Goal: Transaction & Acquisition: Purchase product/service

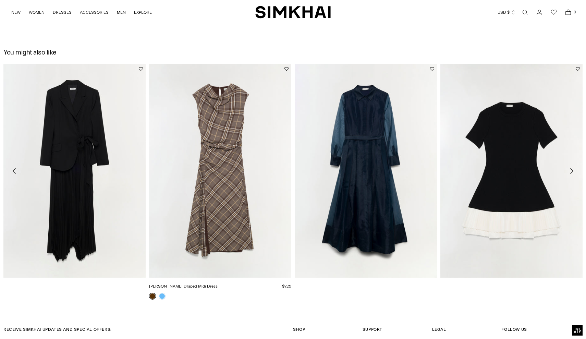
scroll to position [1167, 0]
click at [571, 172] on icon "Move to next carousel slide" at bounding box center [572, 171] width 8 height 8
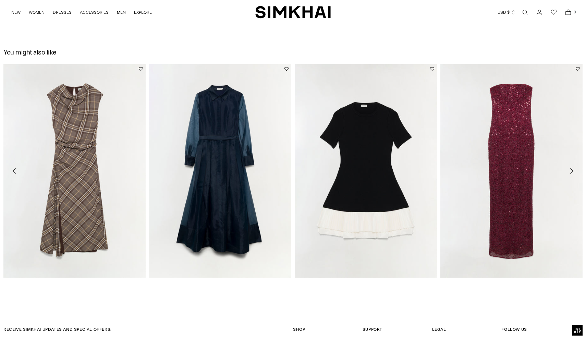
click at [571, 172] on icon "Move to next carousel slide" at bounding box center [572, 171] width 8 height 8
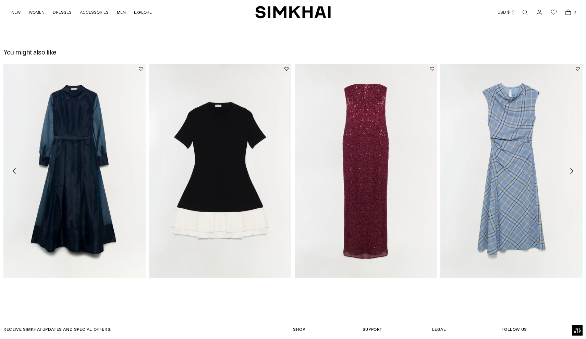
click at [571, 172] on icon "Move to next carousel slide" at bounding box center [572, 171] width 8 height 8
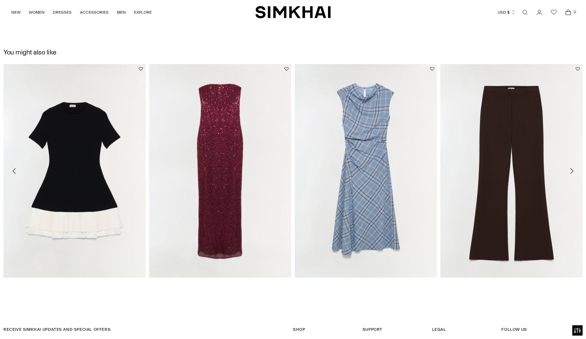
click at [572, 171] on icon "Move to next carousel slide" at bounding box center [572, 171] width 8 height 8
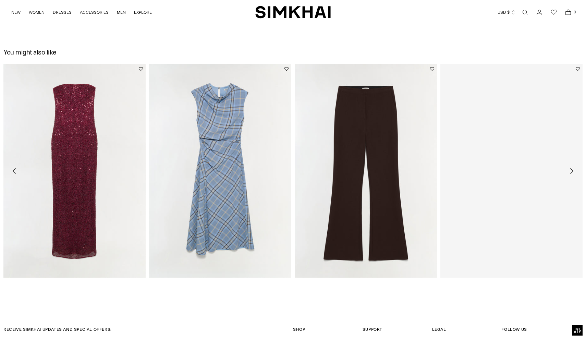
click at [572, 171] on icon "Move to next carousel slide" at bounding box center [572, 171] width 8 height 8
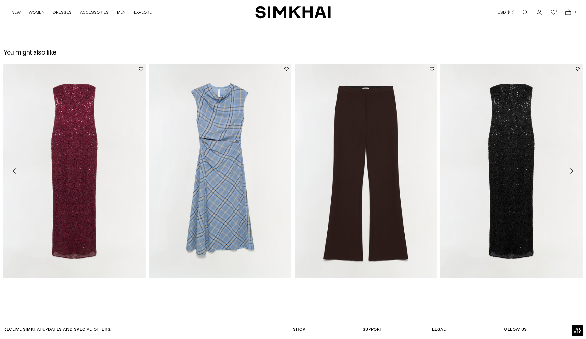
click at [572, 171] on icon "Move to next carousel slide" at bounding box center [572, 171] width 8 height 8
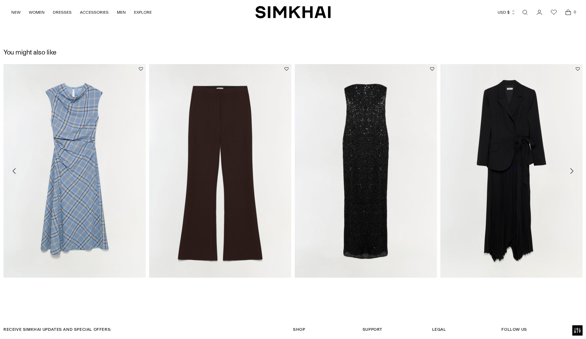
click at [575, 172] on icon "Move to next carousel slide" at bounding box center [572, 171] width 8 height 8
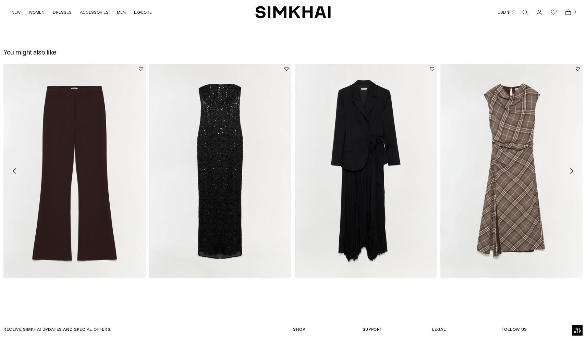
click at [575, 172] on icon "Move to next carousel slide" at bounding box center [572, 171] width 8 height 8
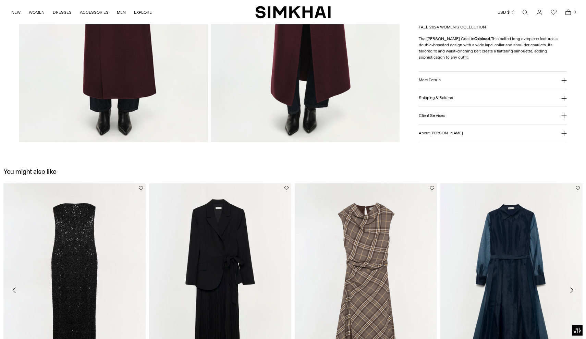
scroll to position [837, 0]
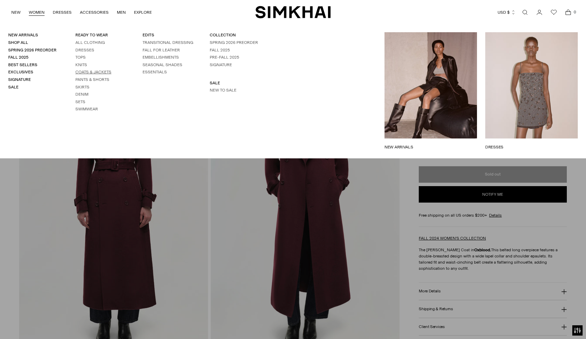
click at [96, 70] on link "Coats & Jackets" at bounding box center [93, 72] width 36 height 5
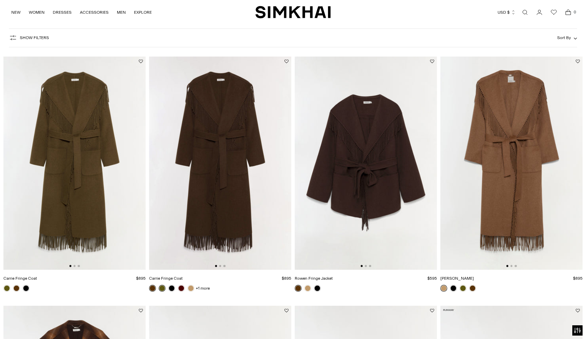
scroll to position [40, 0]
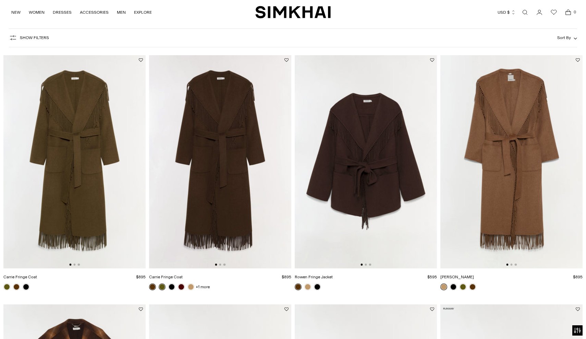
click at [221, 196] on img at bounding box center [220, 162] width 142 height 214
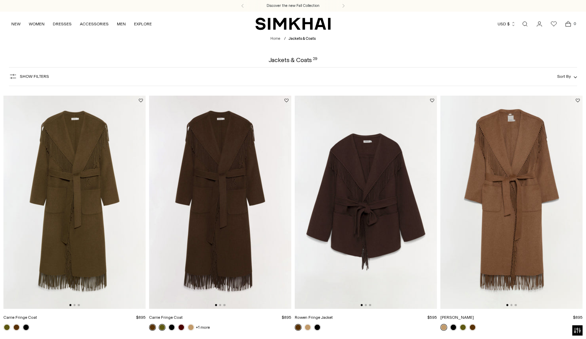
scroll to position [0, 0]
click at [16, 75] on icon "button" at bounding box center [13, 76] width 8 height 8
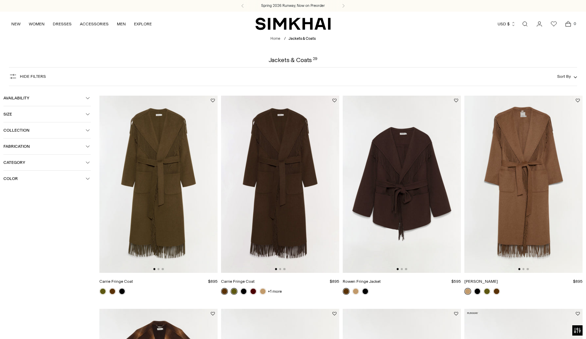
click at [26, 111] on button "Size" at bounding box center [46, 114] width 87 height 16
click at [16, 158] on div "00" at bounding box center [16, 157] width 26 height 10
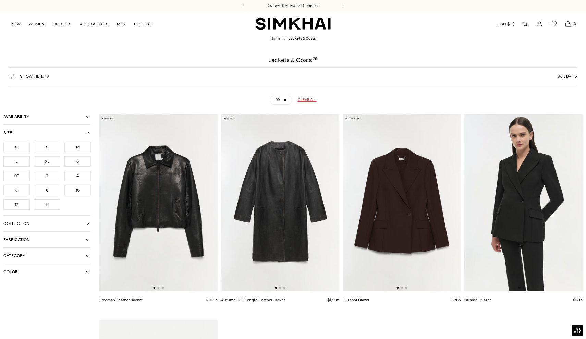
click at [292, 195] on img at bounding box center [280, 203] width 118 height 178
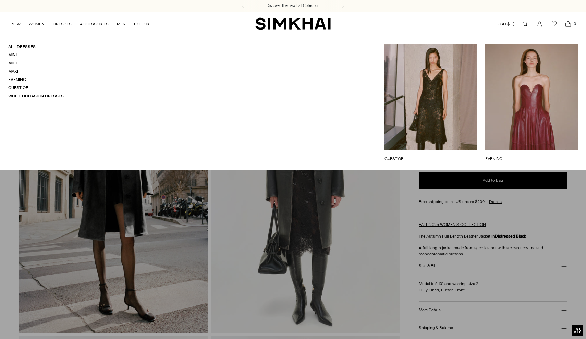
click at [61, 23] on link "DRESSES" at bounding box center [62, 23] width 19 height 15
